Goal: Task Accomplishment & Management: Complete application form

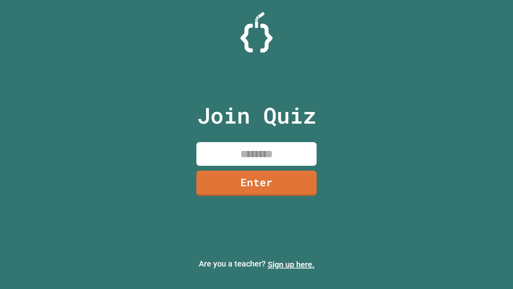
click at [291, 264] on link "Sign up here." at bounding box center [291, 264] width 47 height 10
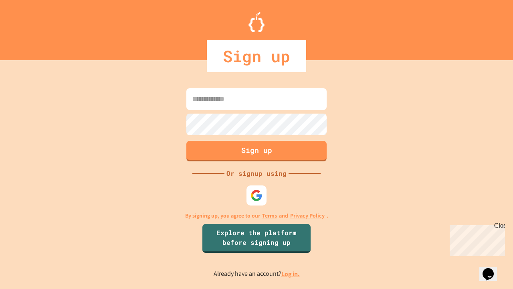
click at [291, 273] on link "Log in." at bounding box center [290, 273] width 18 height 8
